Goal: Find specific page/section

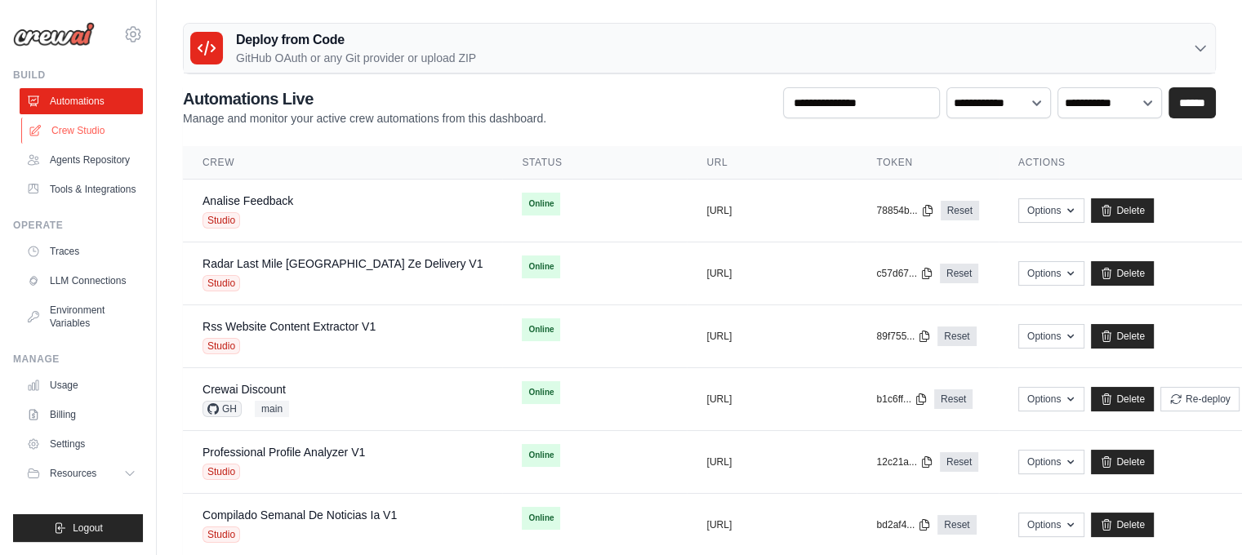
click at [68, 128] on link "Crew Studio" at bounding box center [82, 131] width 123 height 26
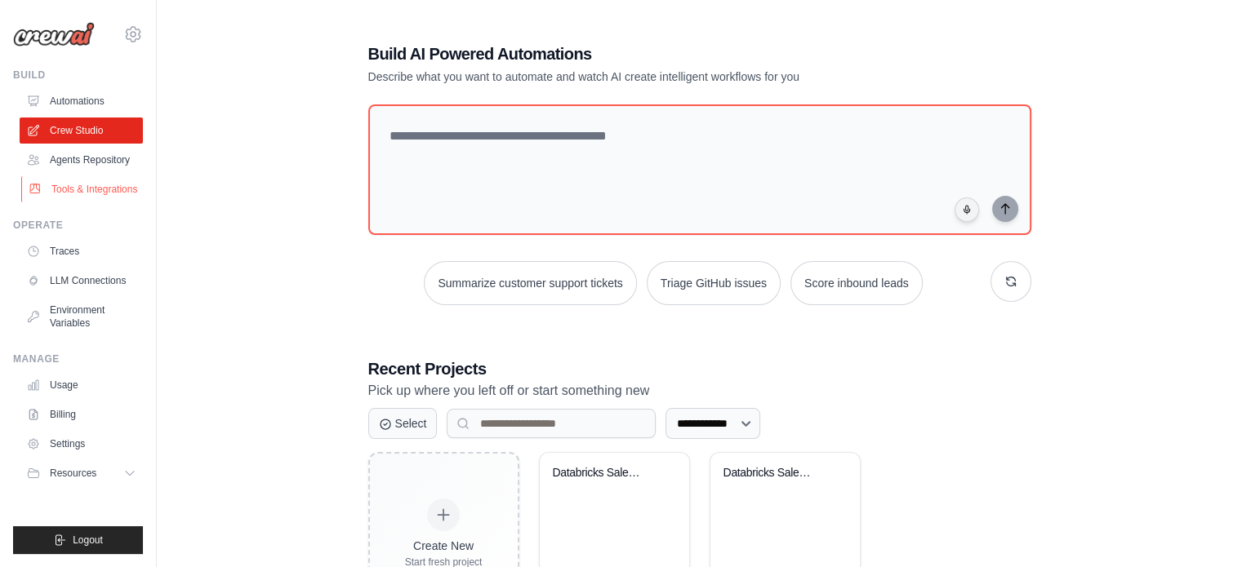
click at [95, 181] on link "Tools & Integrations" at bounding box center [82, 189] width 123 height 26
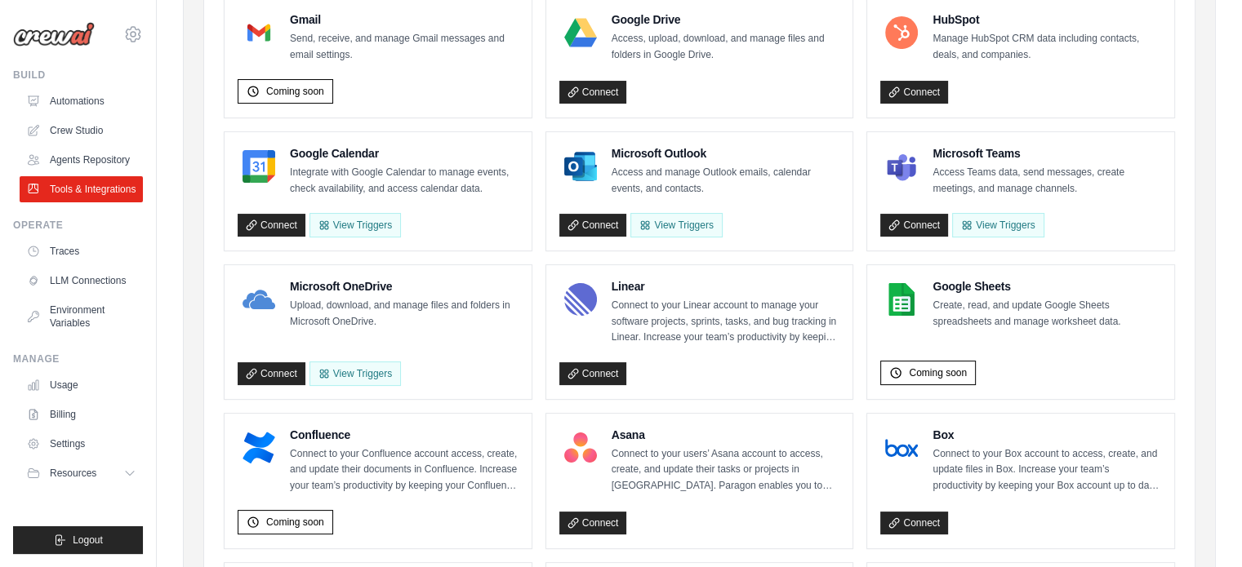
scroll to position [245, 0]
